Goal: Book appointment/travel/reservation

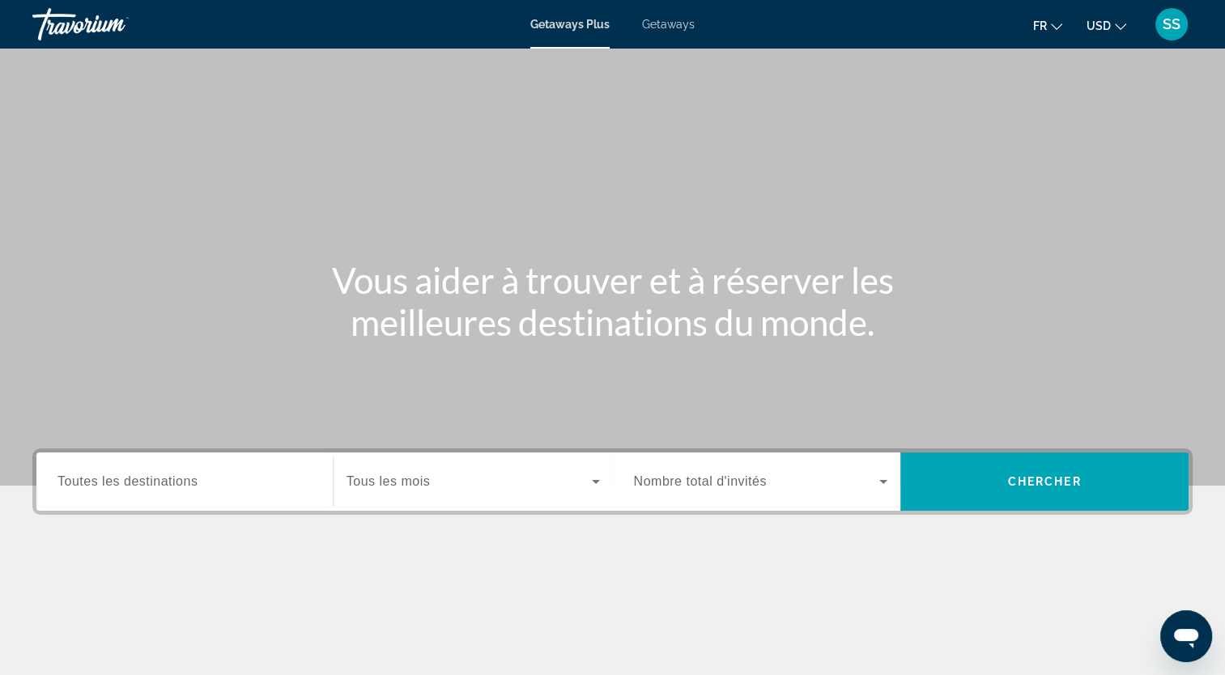
click at [150, 483] on span "Toutes les destinations" at bounding box center [127, 482] width 140 height 14
click at [150, 483] on input "Destination Toutes les destinations" at bounding box center [184, 482] width 254 height 19
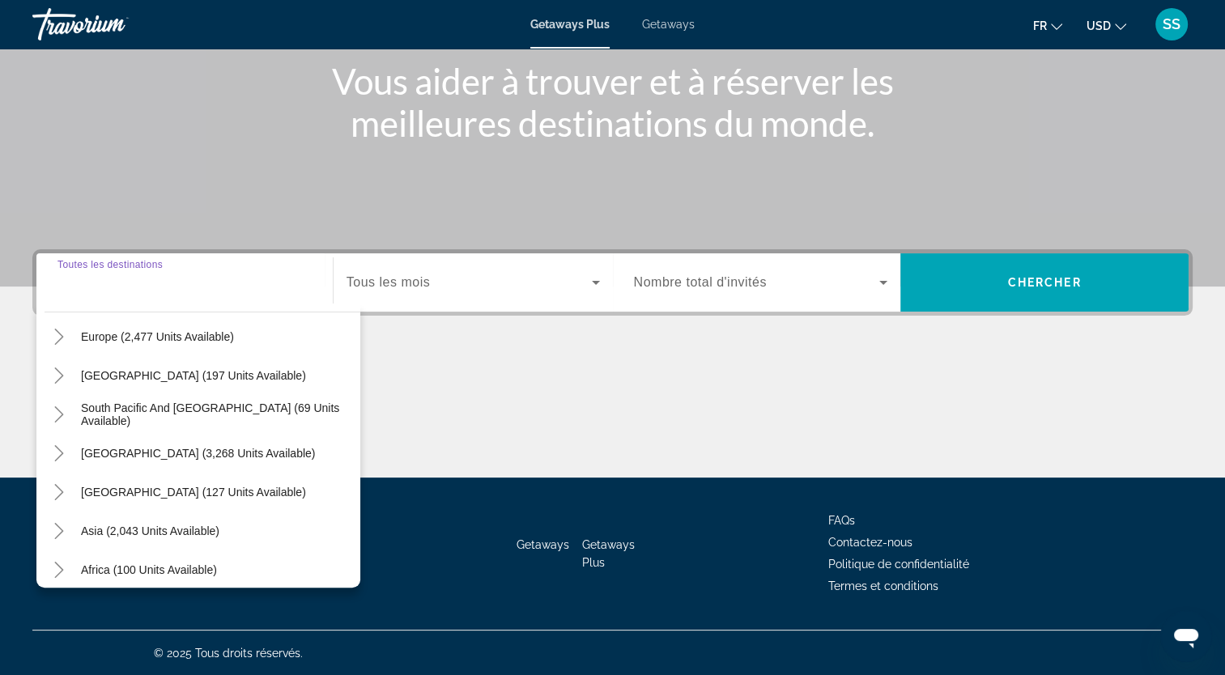
scroll to position [214, 0]
click at [195, 564] on span "Africa (100 units available)" at bounding box center [149, 570] width 136 height 13
type input "**********"
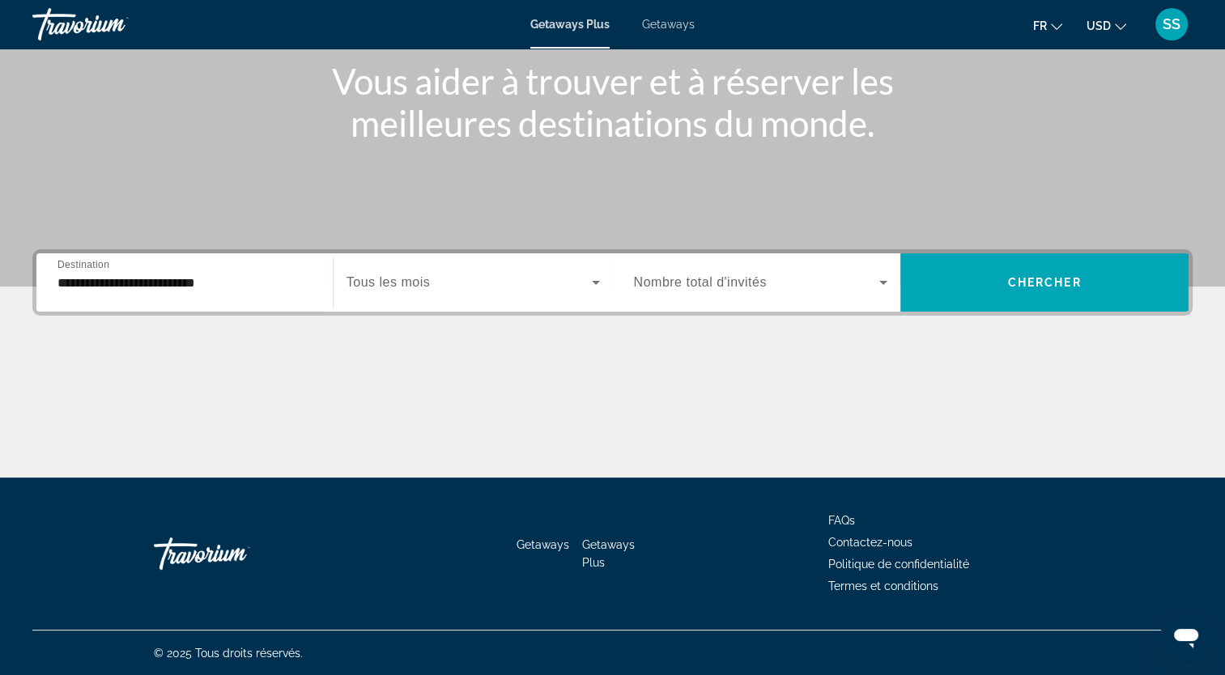
click at [381, 285] on span "Tous les mois" at bounding box center [388, 282] width 83 height 14
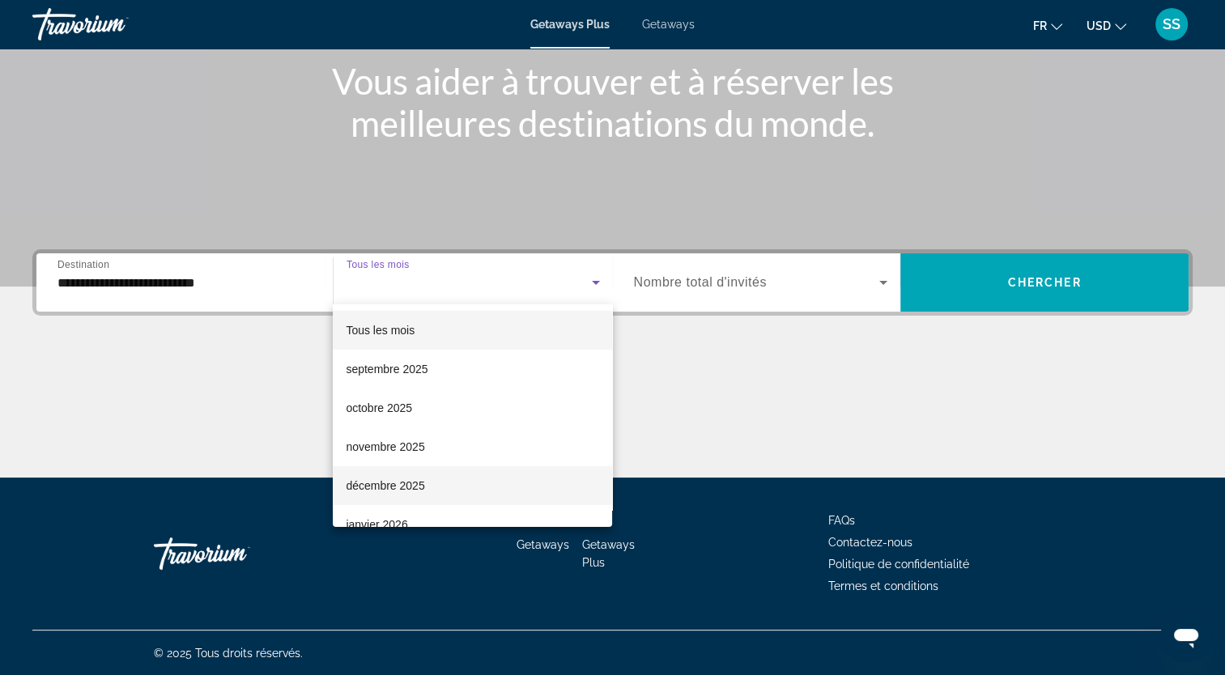
click at [372, 477] on span "décembre 2025" at bounding box center [385, 485] width 79 height 19
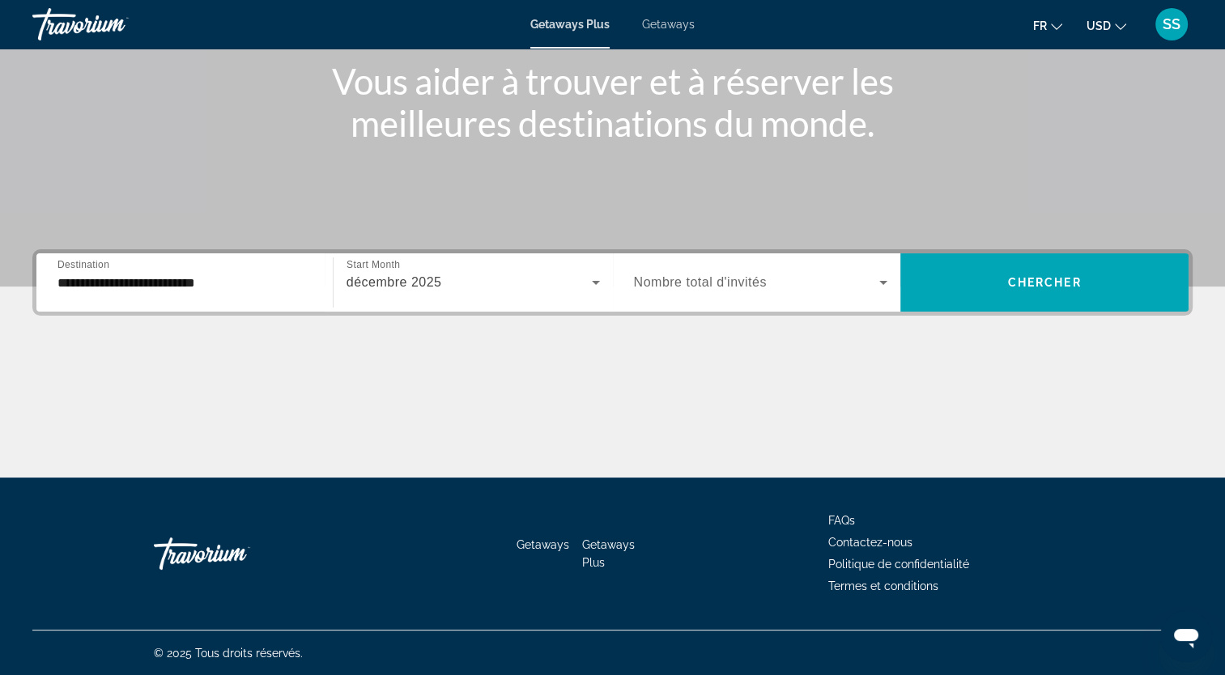
click at [725, 278] on span "Nombre total d'invités" at bounding box center [700, 282] width 133 height 14
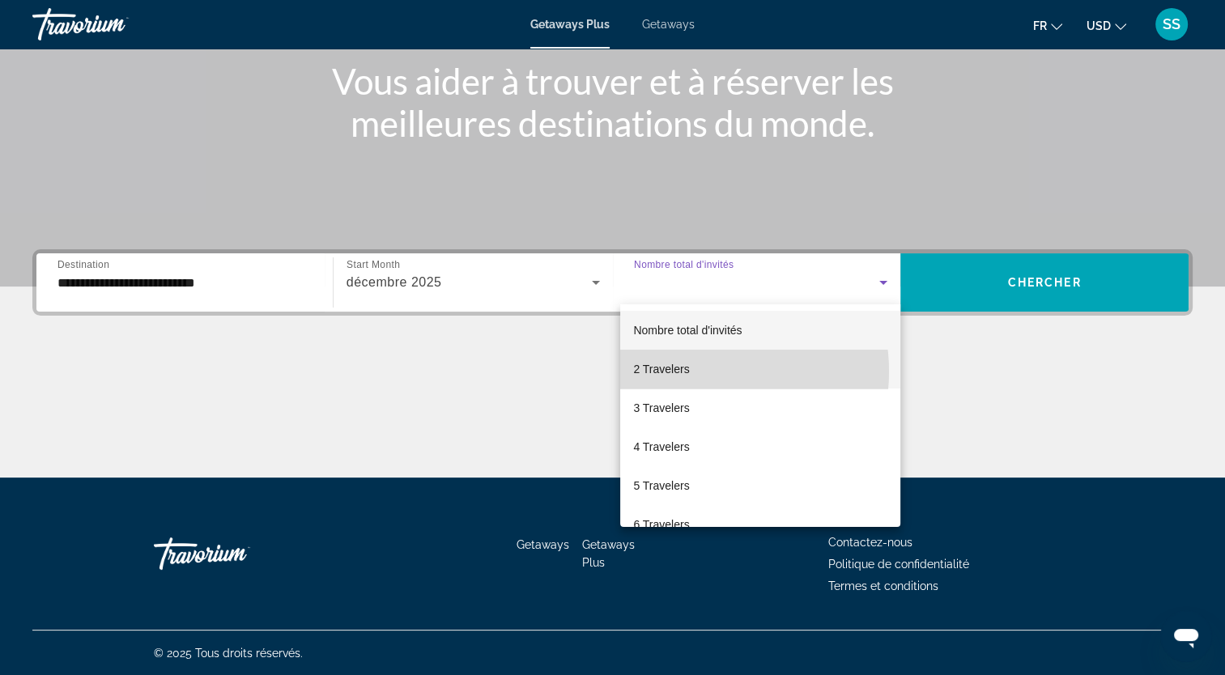
click at [689, 372] on mat-option "2 Travelers" at bounding box center [760, 369] width 280 height 39
